Goal: Task Accomplishment & Management: Manage account settings

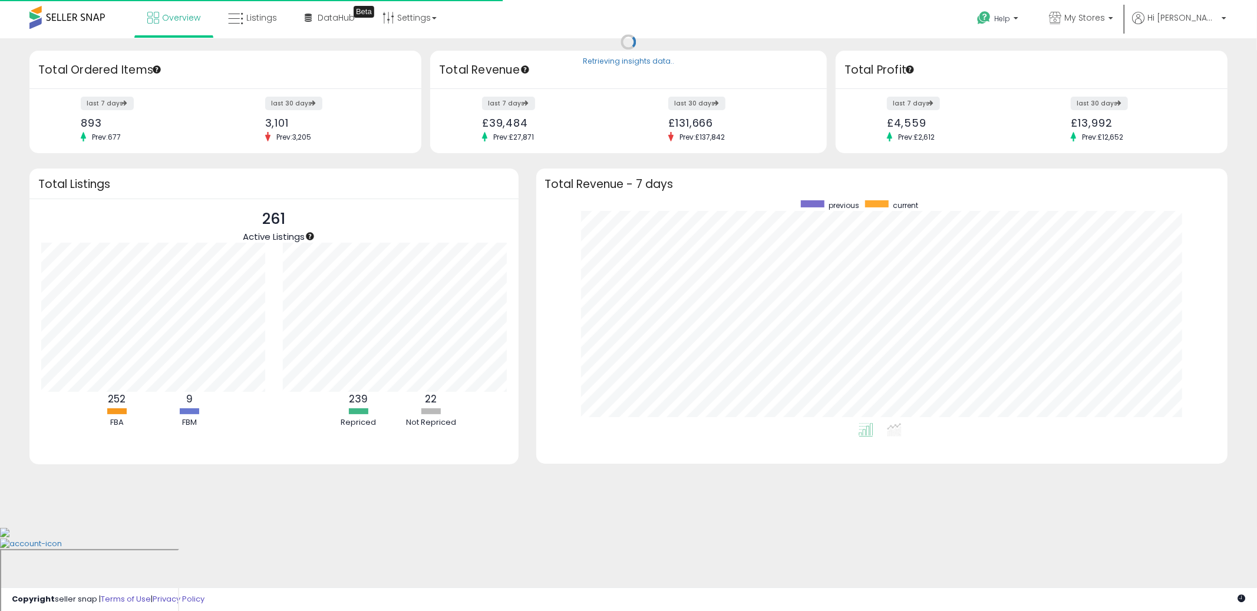
scroll to position [118, 242]
click at [242, 22] on icon at bounding box center [235, 18] width 15 height 15
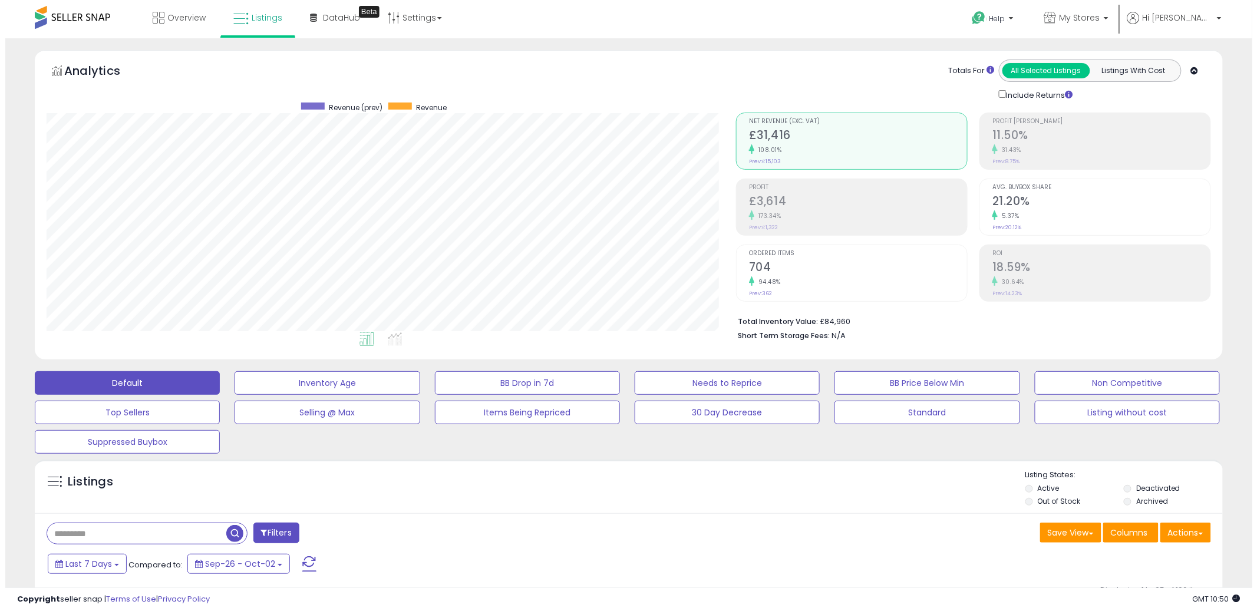
scroll to position [16, 0]
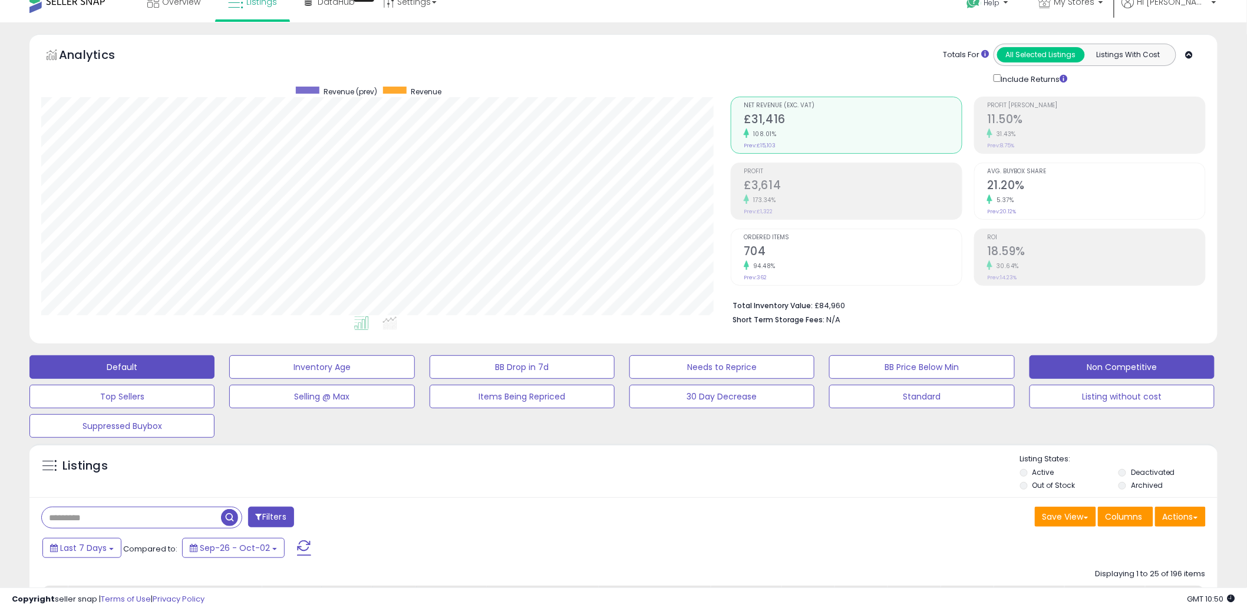
click at [1077, 363] on button "Non Competitive" at bounding box center [1122, 367] width 185 height 24
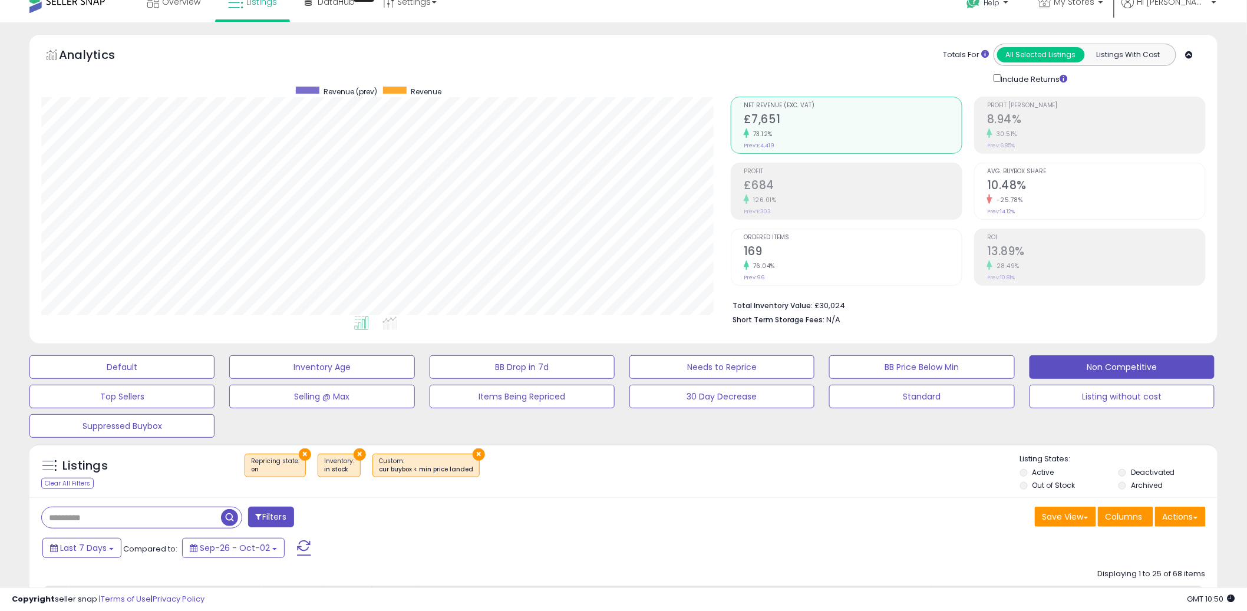
scroll to position [309, 0]
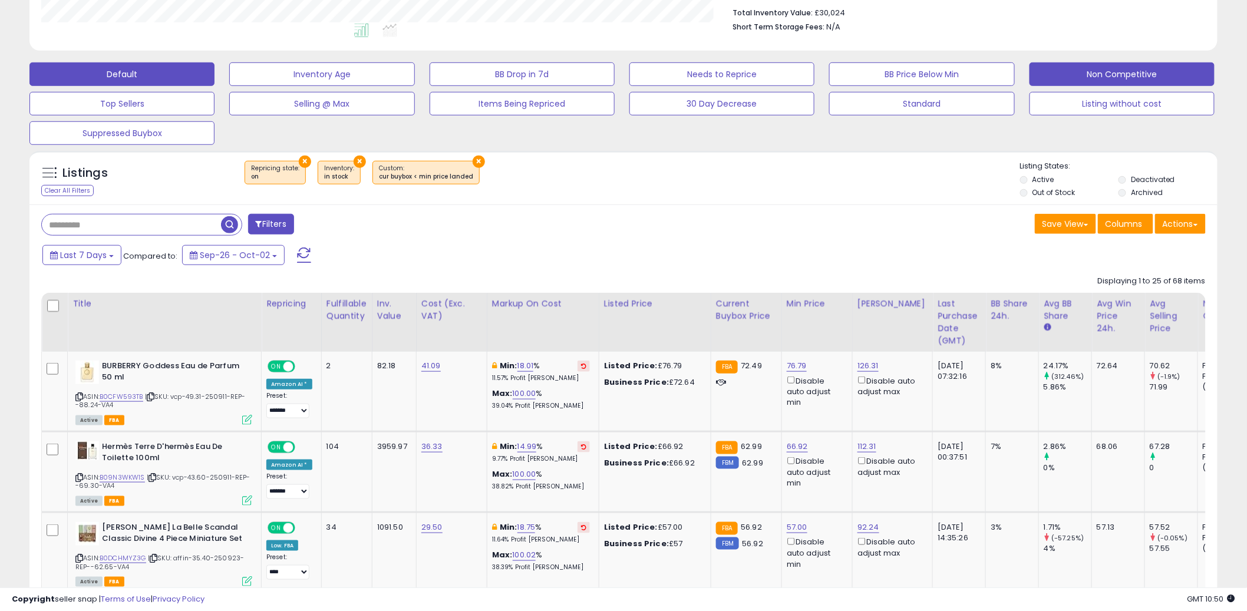
click at [125, 82] on button "Default" at bounding box center [121, 74] width 185 height 24
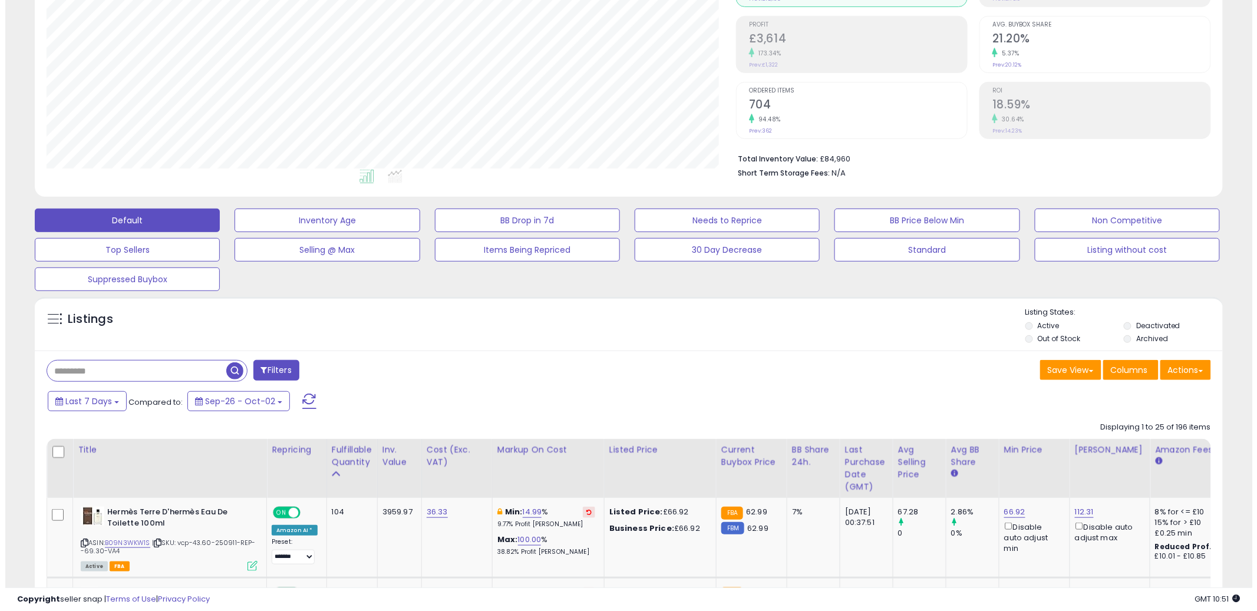
scroll to position [390, 0]
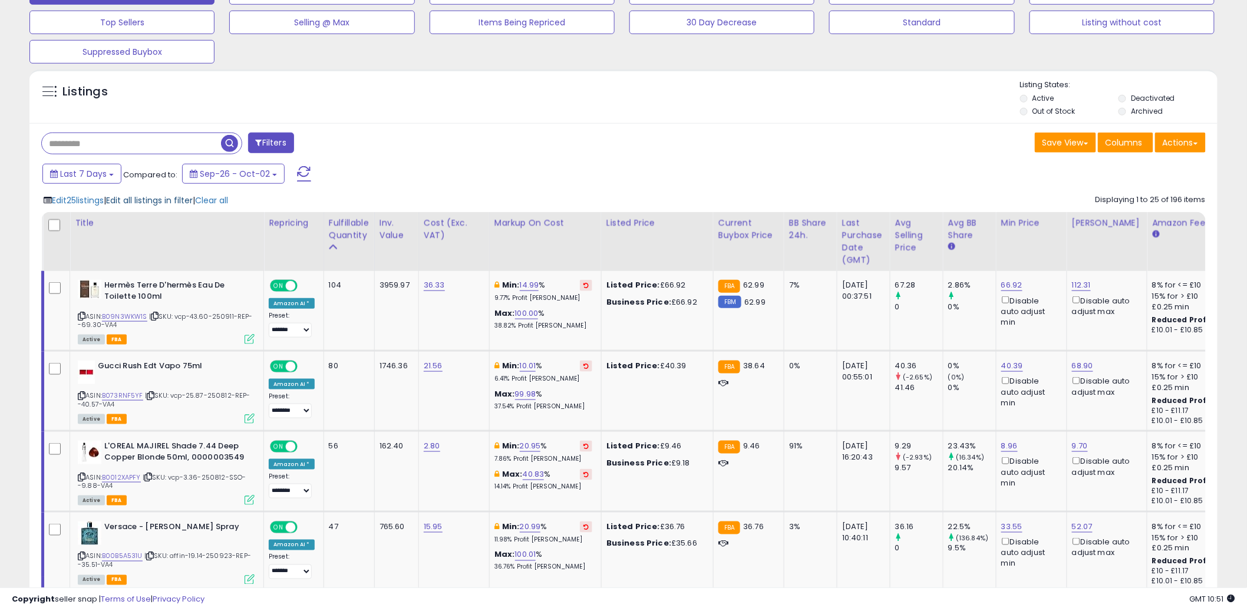
click at [142, 204] on span "Edit all listings in filter" at bounding box center [149, 201] width 87 height 12
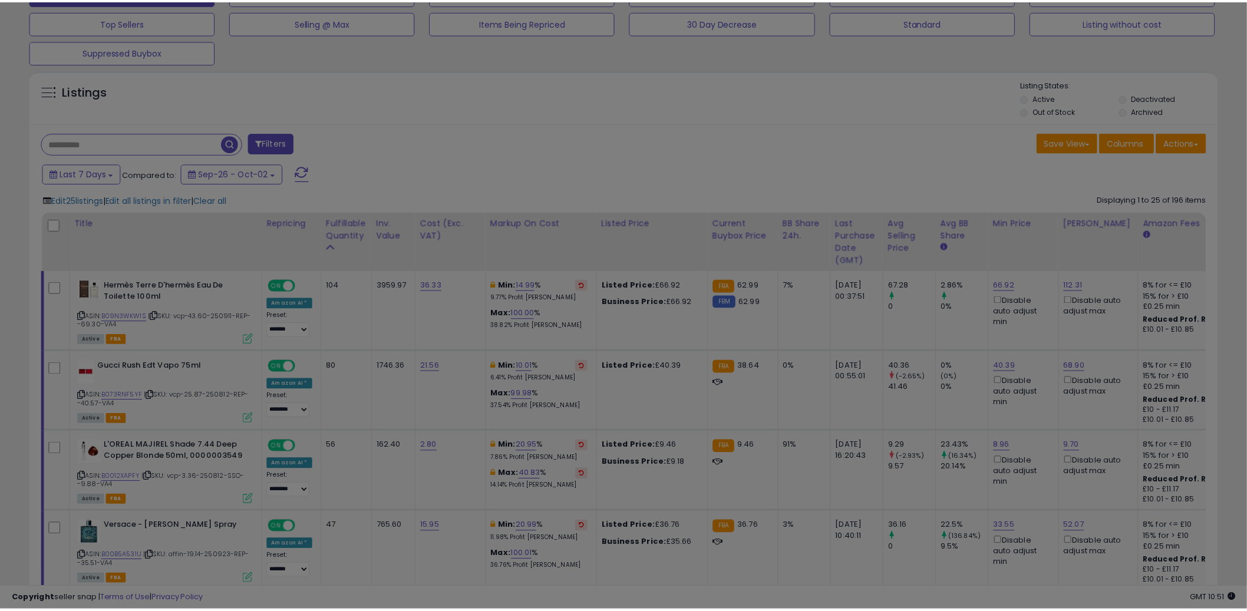
scroll to position [242, 696]
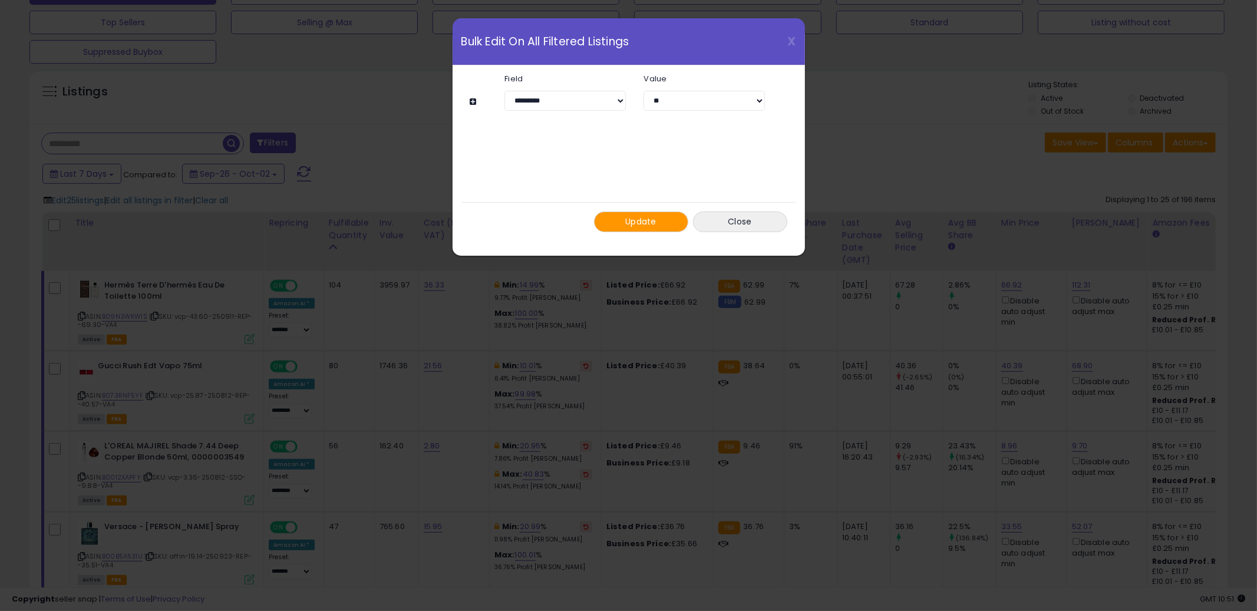
click at [476, 100] on button at bounding box center [475, 101] width 10 height 9
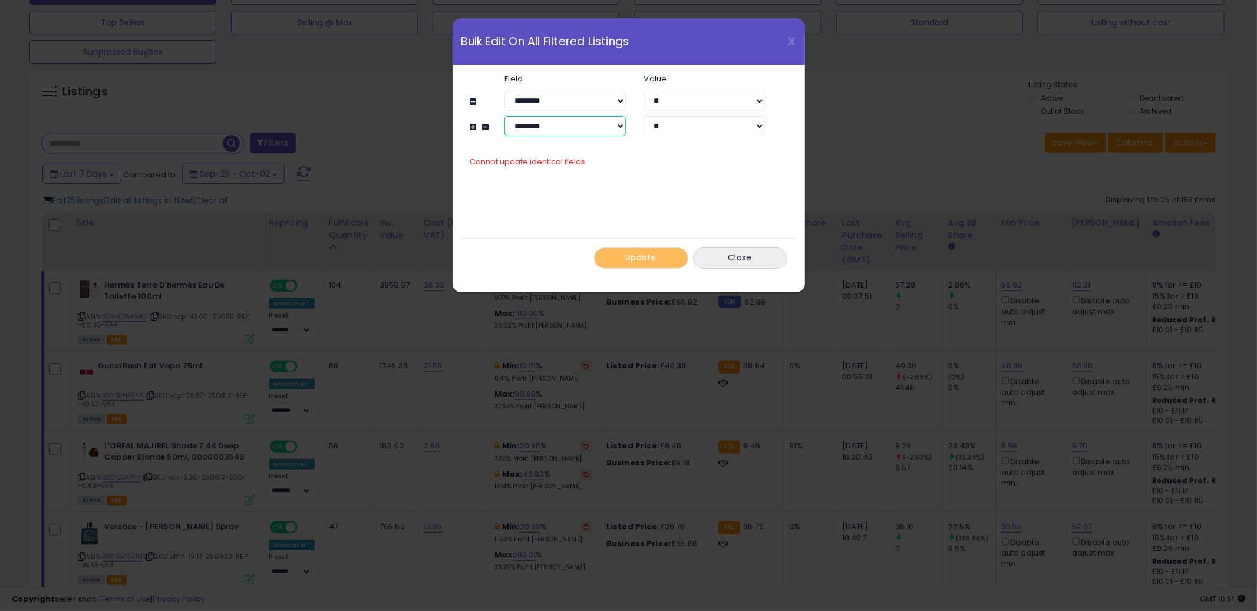
click at [564, 124] on select "**********" at bounding box center [565, 126] width 121 height 20
select select "**********"
click at [505, 116] on select "**********" at bounding box center [565, 126] width 121 height 20
click at [684, 125] on input "number" at bounding box center [704, 126] width 121 height 20
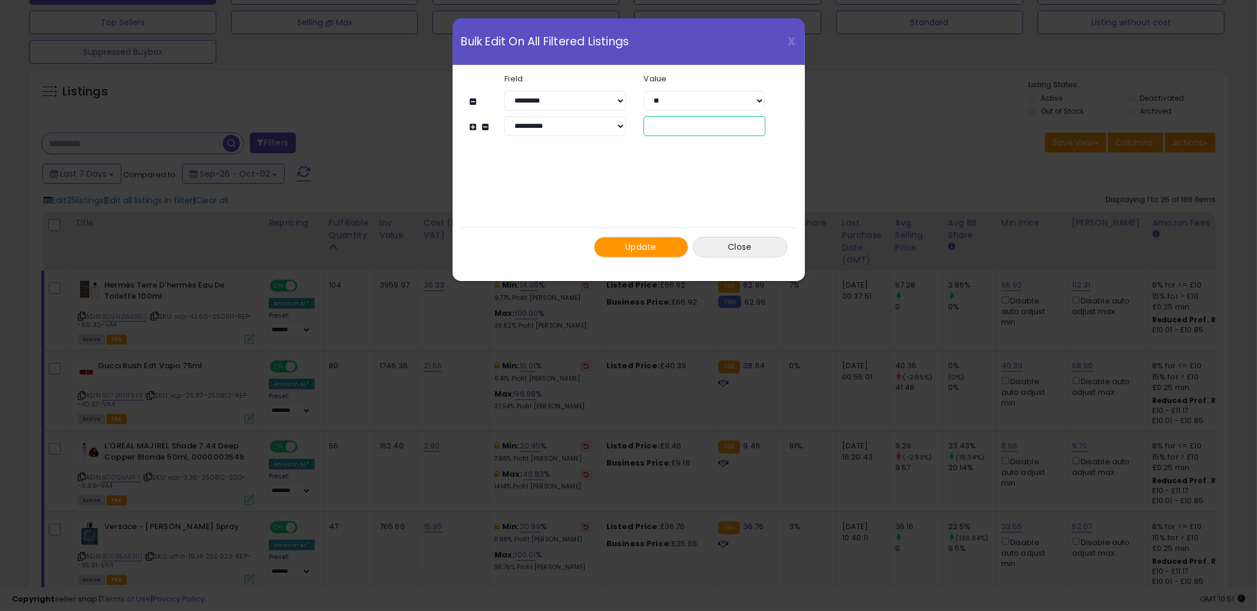
type input "**"
click at [658, 252] on button "Update" at bounding box center [641, 247] width 94 height 21
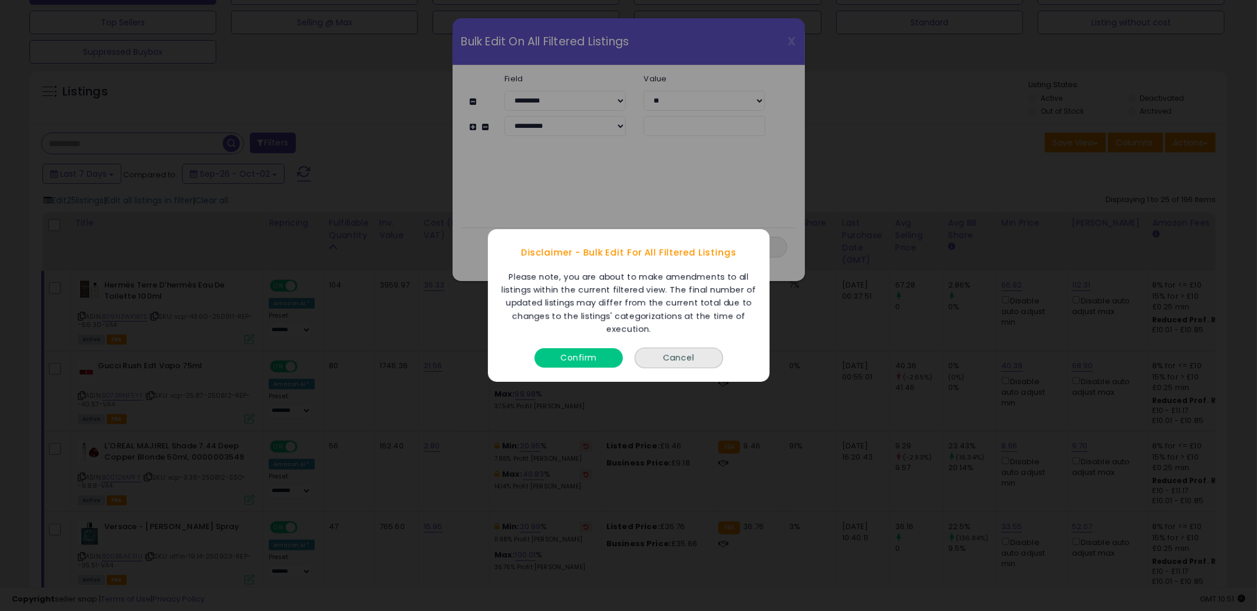
click at [602, 358] on button "Confirm" at bounding box center [579, 357] width 88 height 19
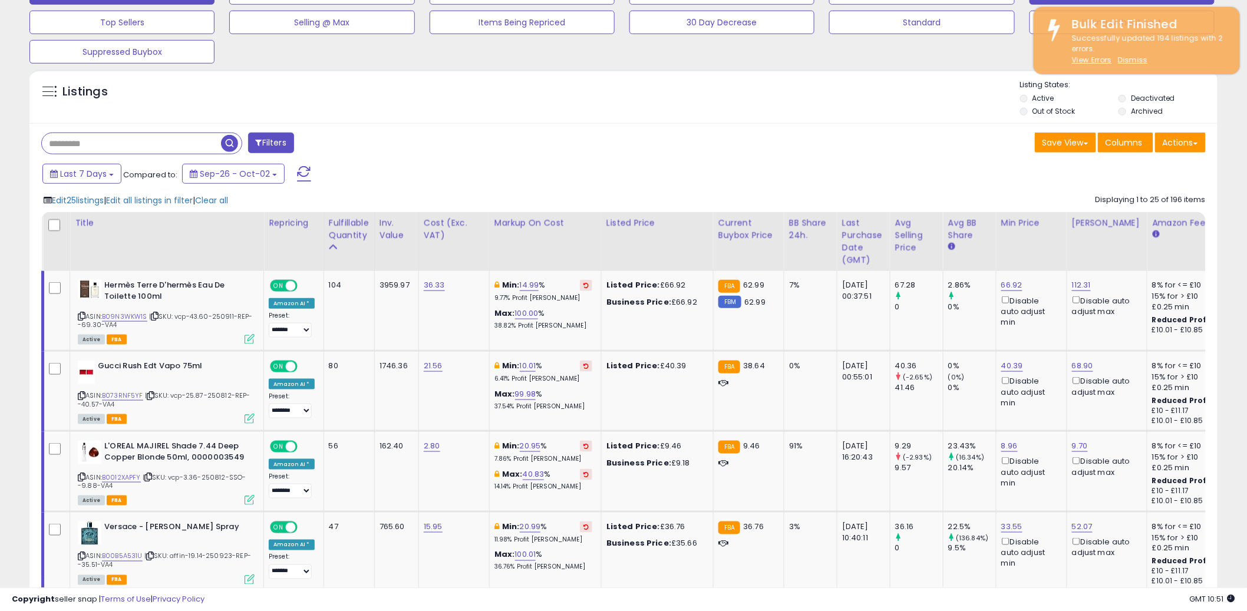
scroll to position [589182, 588733]
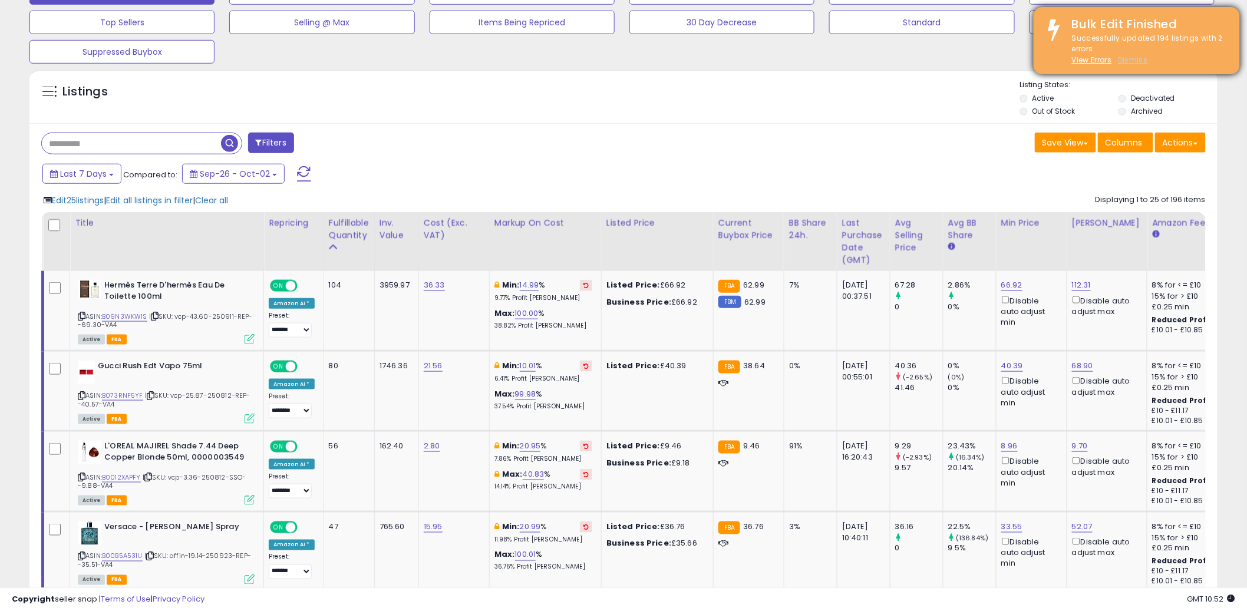
click at [1138, 58] on u "Dismiss" at bounding box center [1132, 60] width 29 height 10
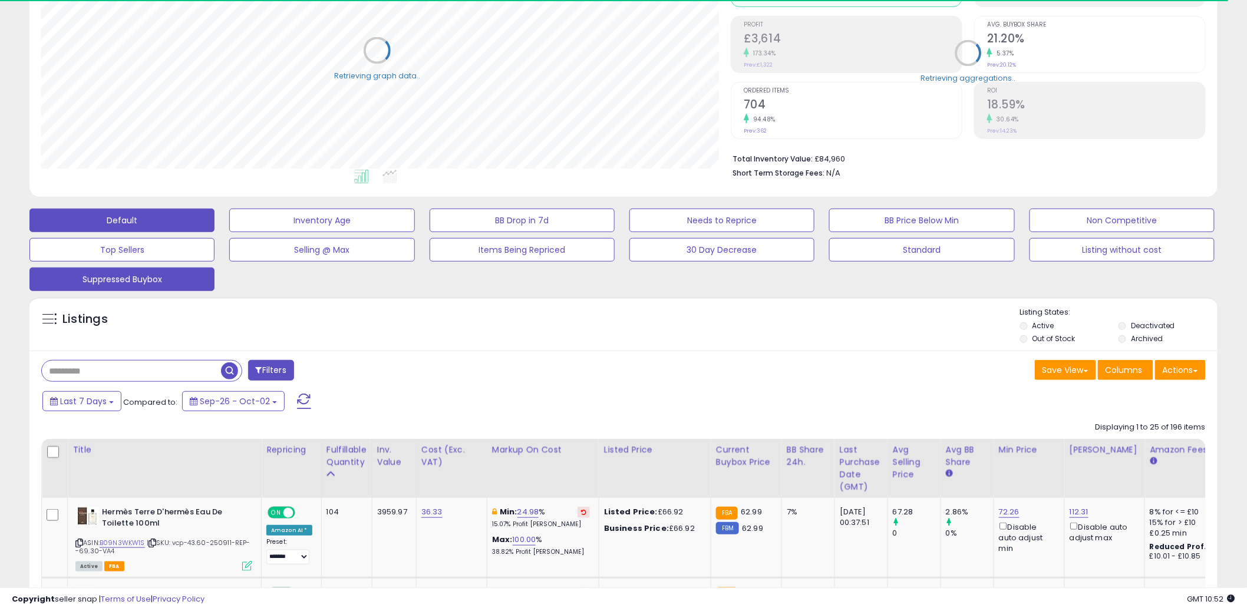
scroll to position [242, 690]
click at [106, 282] on button "Suppressed Buybox" at bounding box center [121, 280] width 185 height 24
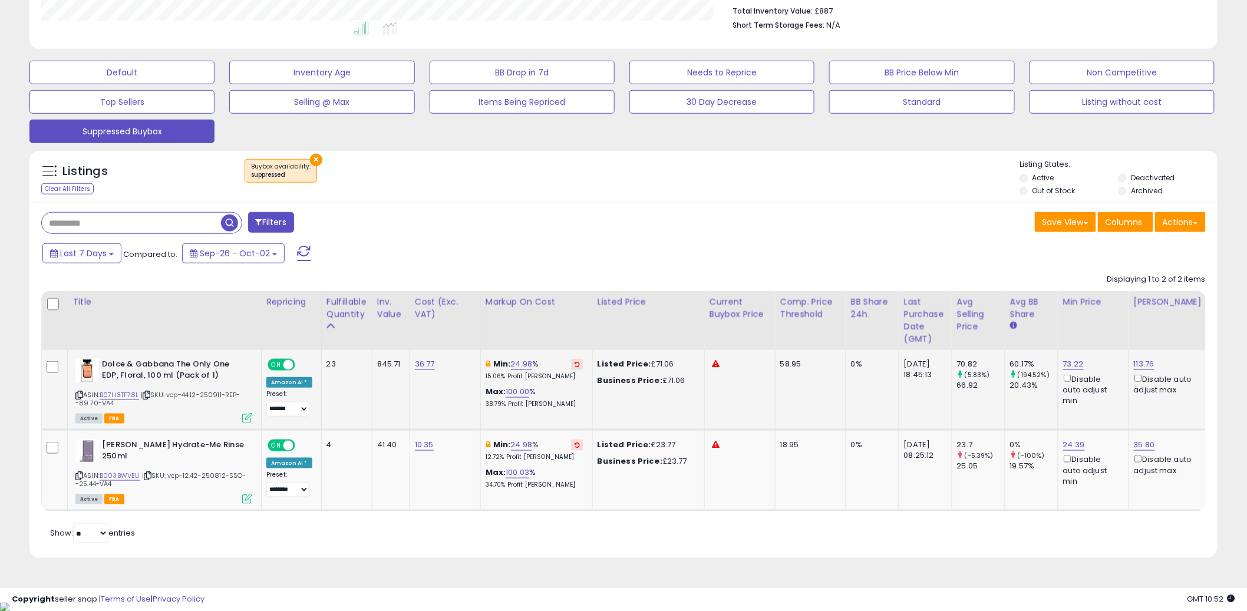
click at [248, 418] on icon at bounding box center [247, 418] width 10 height 10
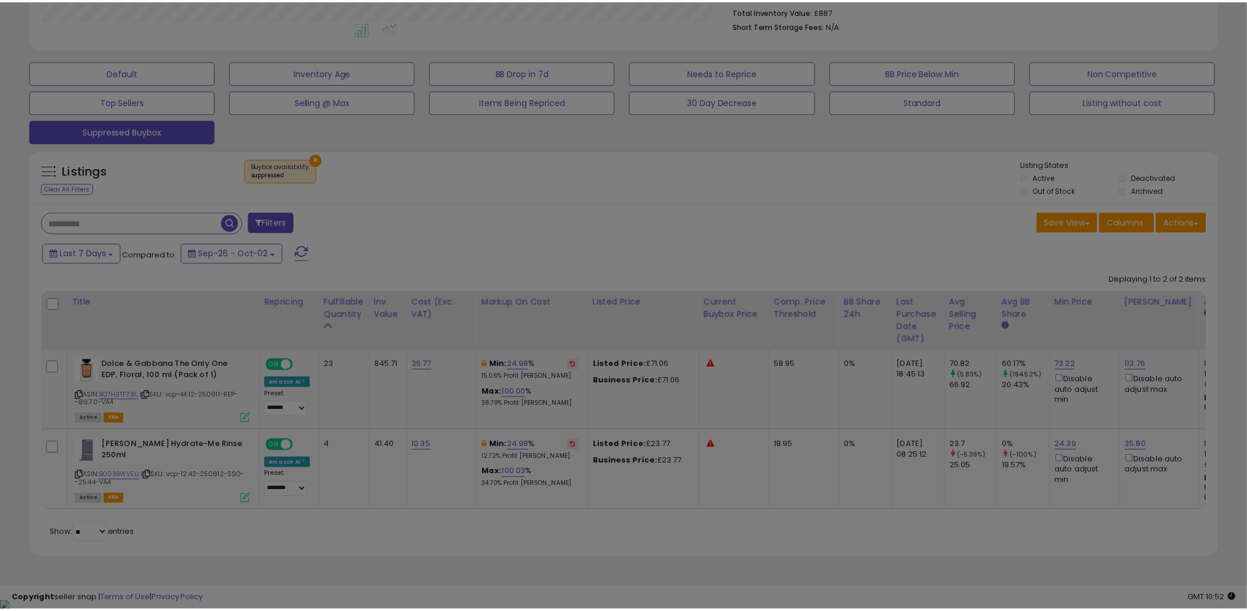
scroll to position [242, 696]
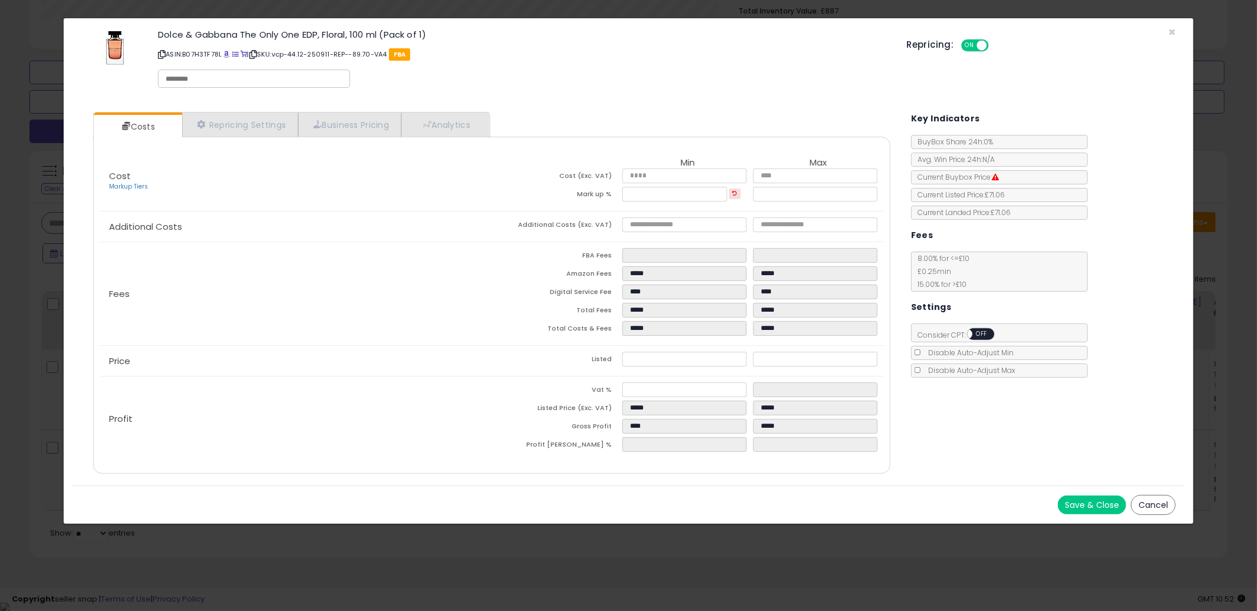
click at [1154, 507] on button "Cancel" at bounding box center [1153, 505] width 45 height 20
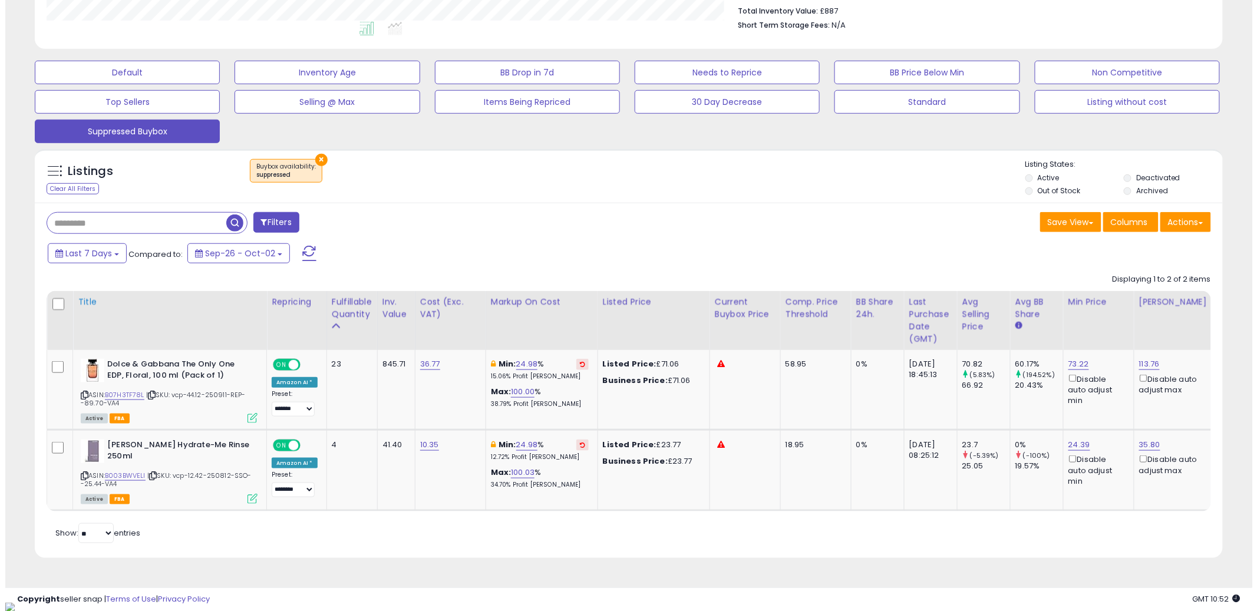
scroll to position [589182, 588733]
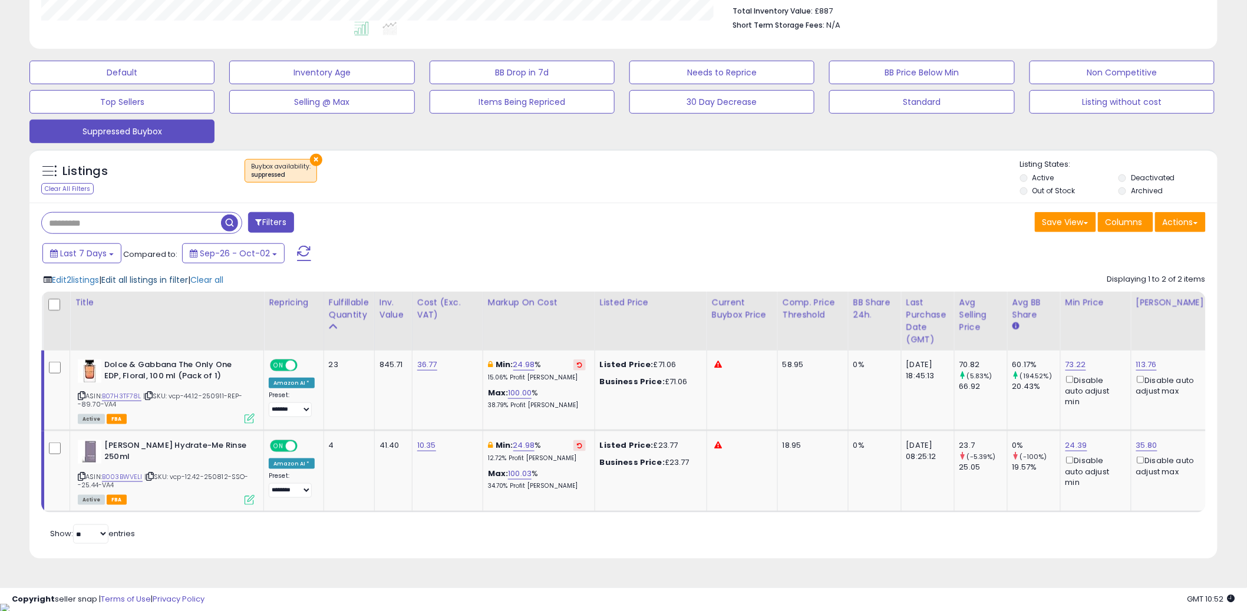
click at [144, 281] on span "Edit all listings in filter" at bounding box center [144, 280] width 87 height 12
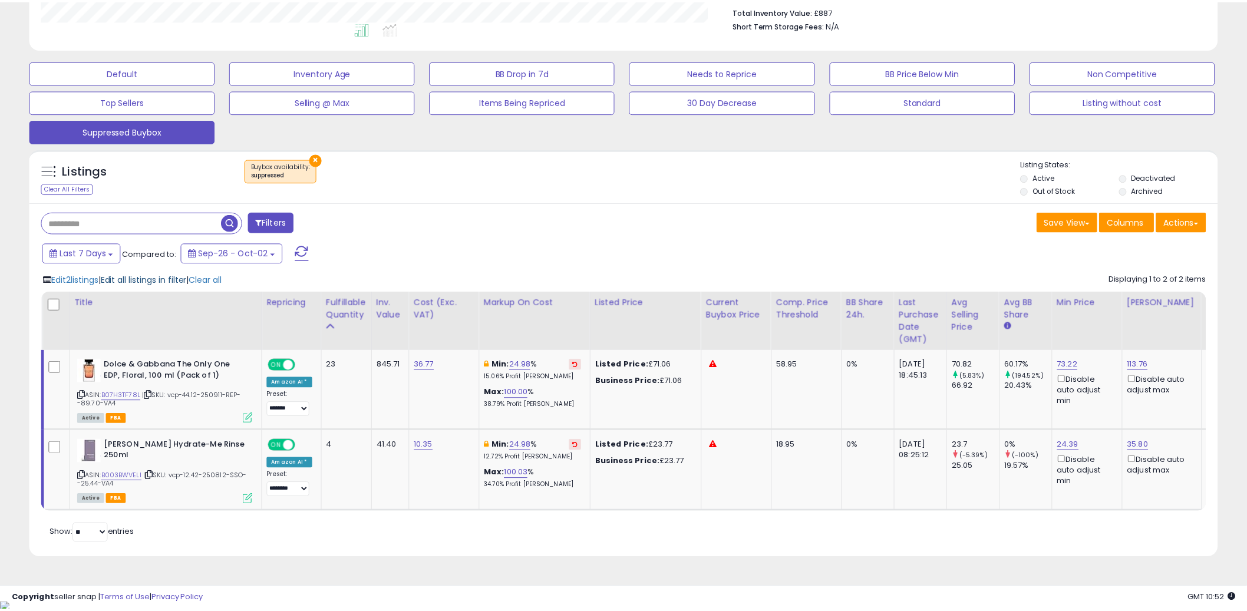
scroll to position [242, 696]
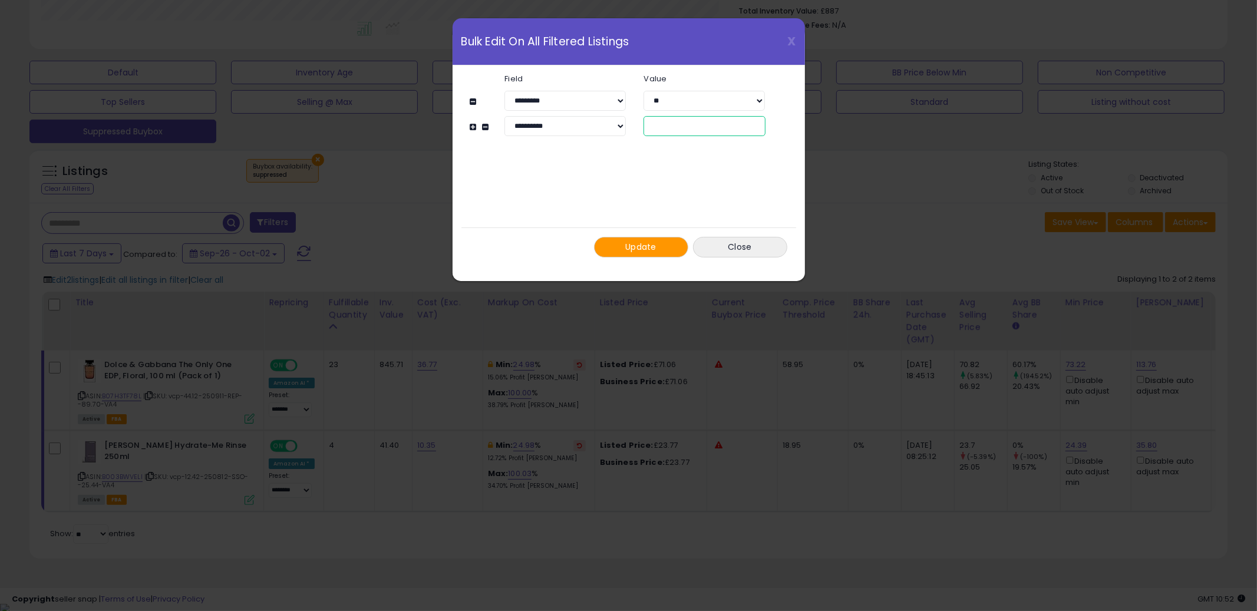
drag, startPoint x: 643, startPoint y: 129, endPoint x: 601, endPoint y: 125, distance: 42.1
click at [603, 125] on div "**********" at bounding box center [635, 126] width 296 height 20
type input "**"
click at [663, 252] on button "Update" at bounding box center [641, 247] width 94 height 21
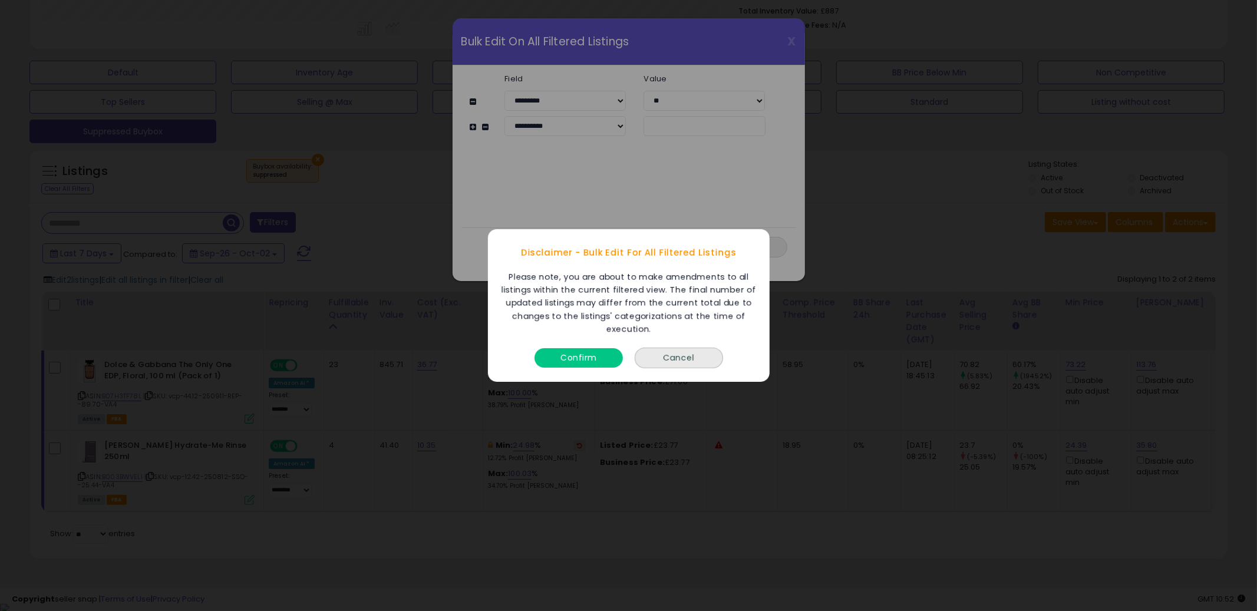
click at [565, 358] on button "Confirm" at bounding box center [579, 357] width 88 height 19
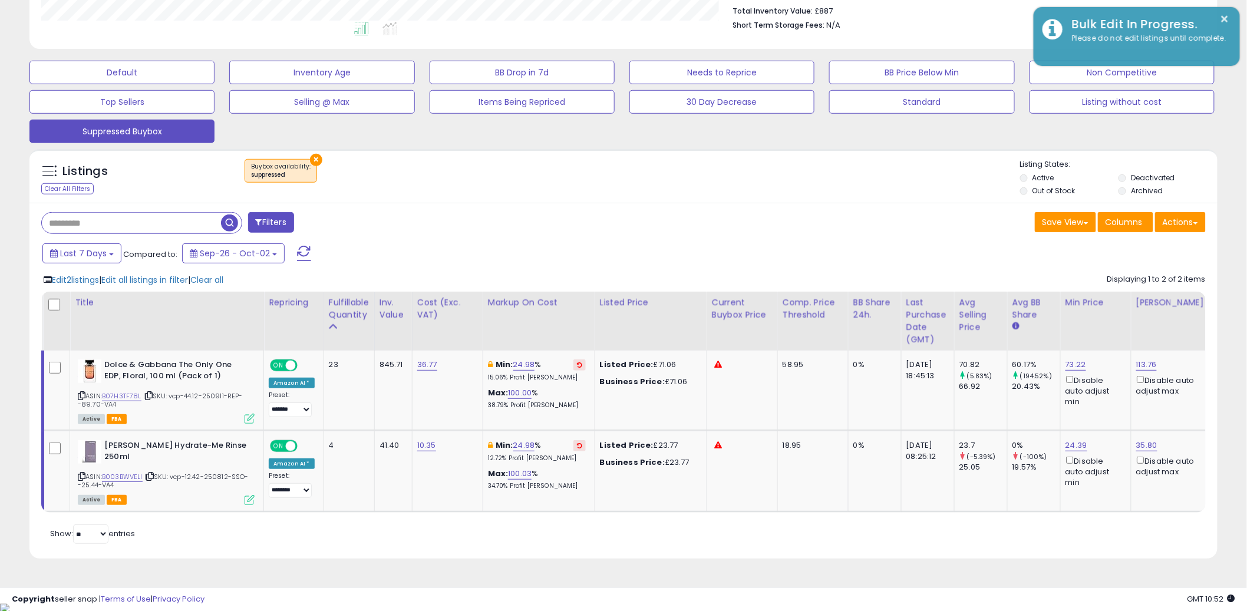
scroll to position [589182, 588733]
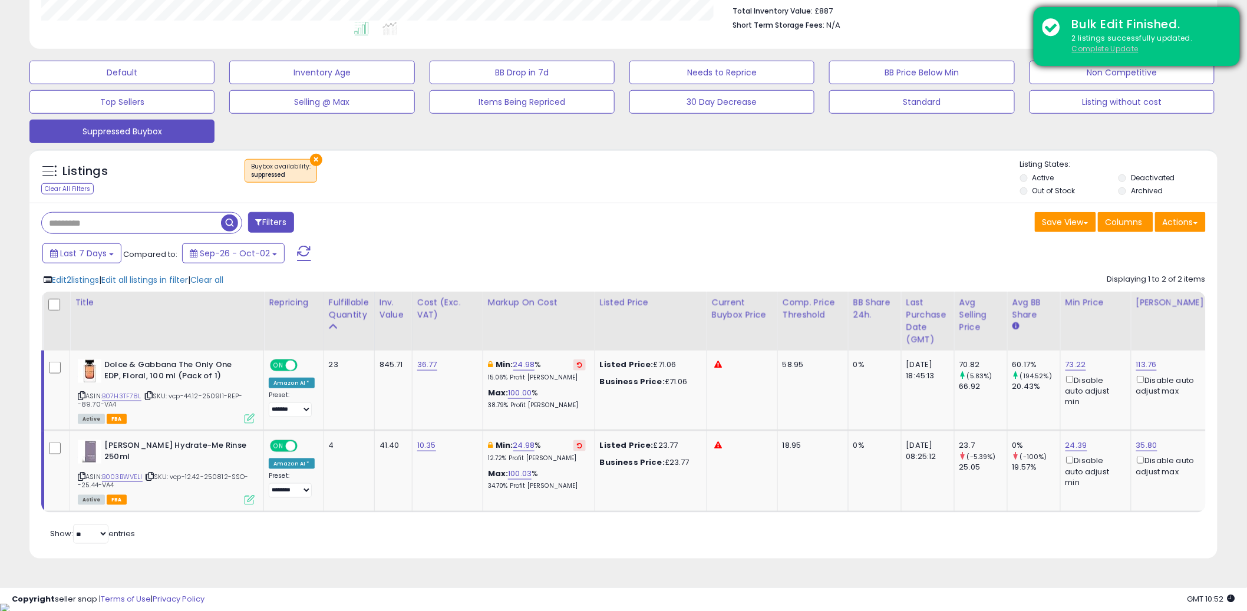
click at [1106, 52] on u "Complete Update" at bounding box center [1105, 49] width 67 height 10
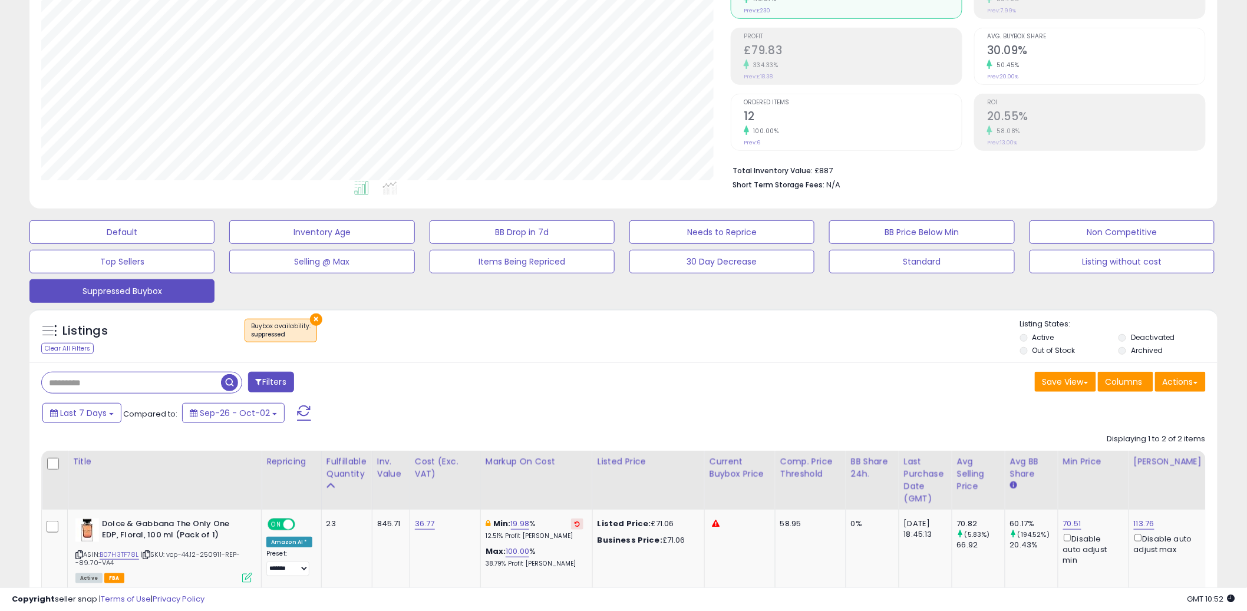
scroll to position [242, 690]
